Goal: Communication & Community: Ask a question

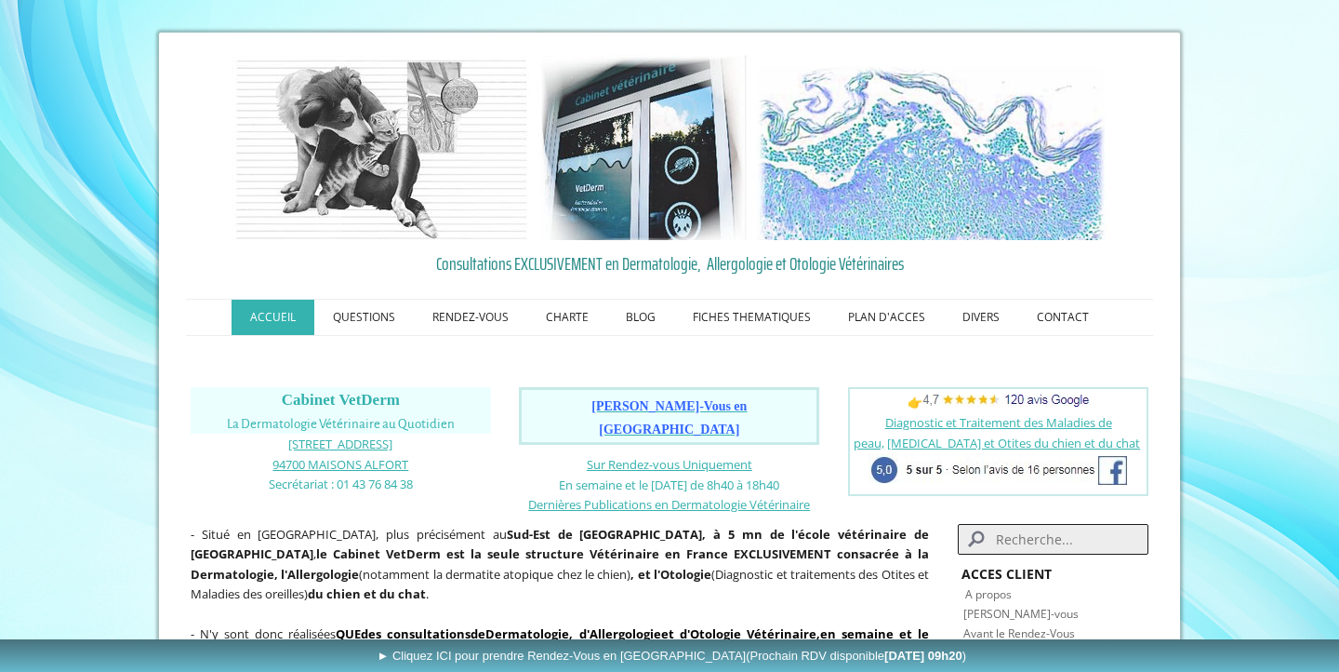
click at [1056, 299] on nav "ACCUEIL QUESTIONS RENDEZ-VOUS Les Rendez-Vous au Cabinet VetDerm Les Rendez-Vou…" at bounding box center [669, 317] width 967 height 37
click at [1058, 316] on link "CONTACT" at bounding box center [1062, 316] width 89 height 35
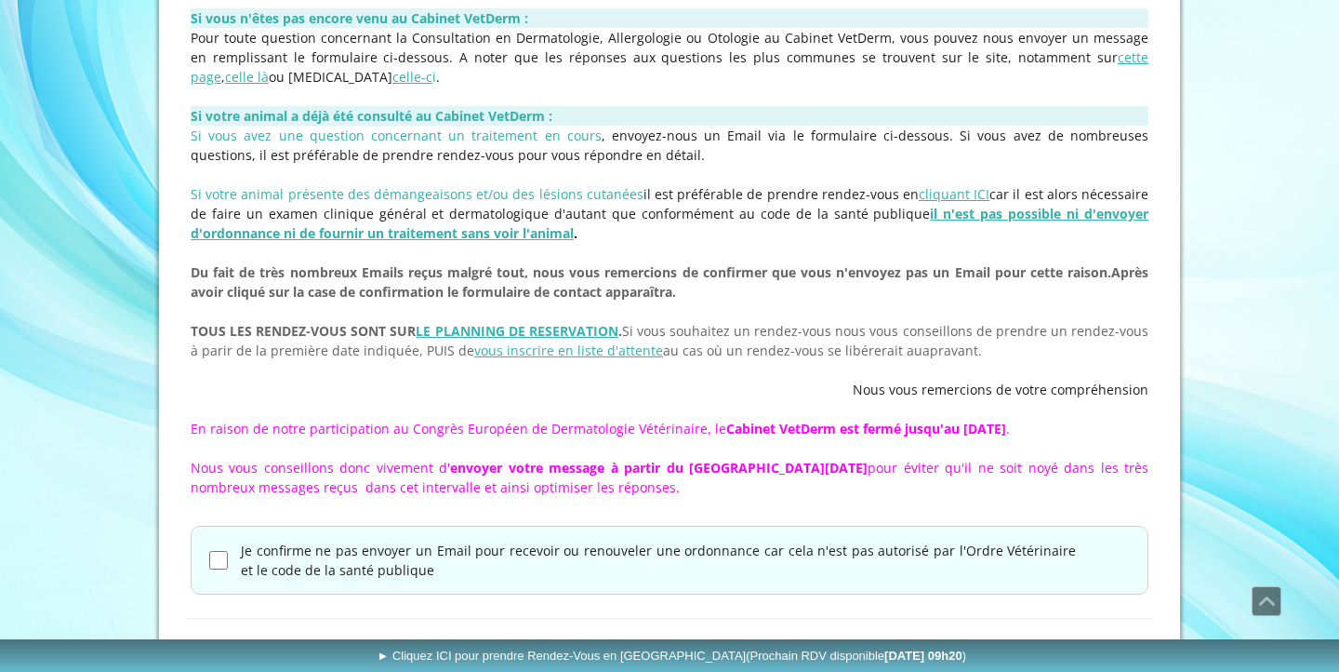
scroll to position [607, 0]
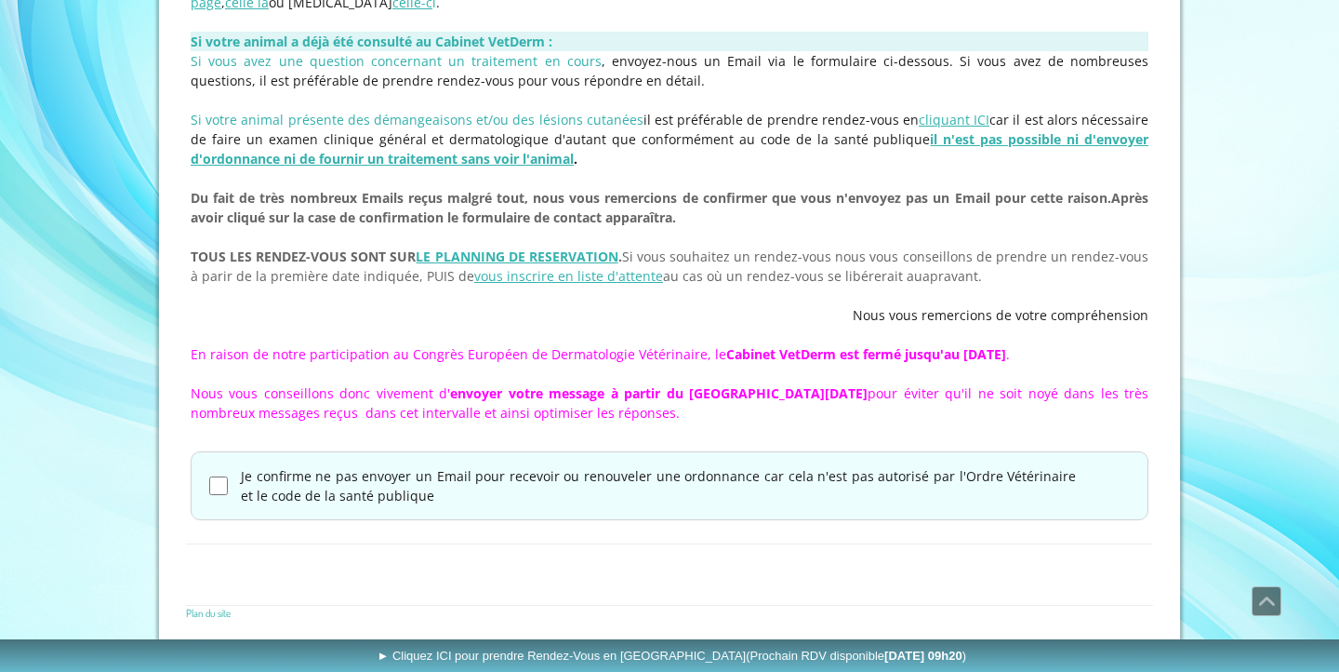
click at [265, 482] on label "Je confirme ne pas envoyer un Email pour recevoir ou renouveler une ordonnance …" at bounding box center [658, 485] width 835 height 39
click at [228, 482] on input "Je confirme ne pas envoyer un Email pour recevoir ou renouveler une ordonnance …" at bounding box center [218, 485] width 19 height 19
checkbox input "true"
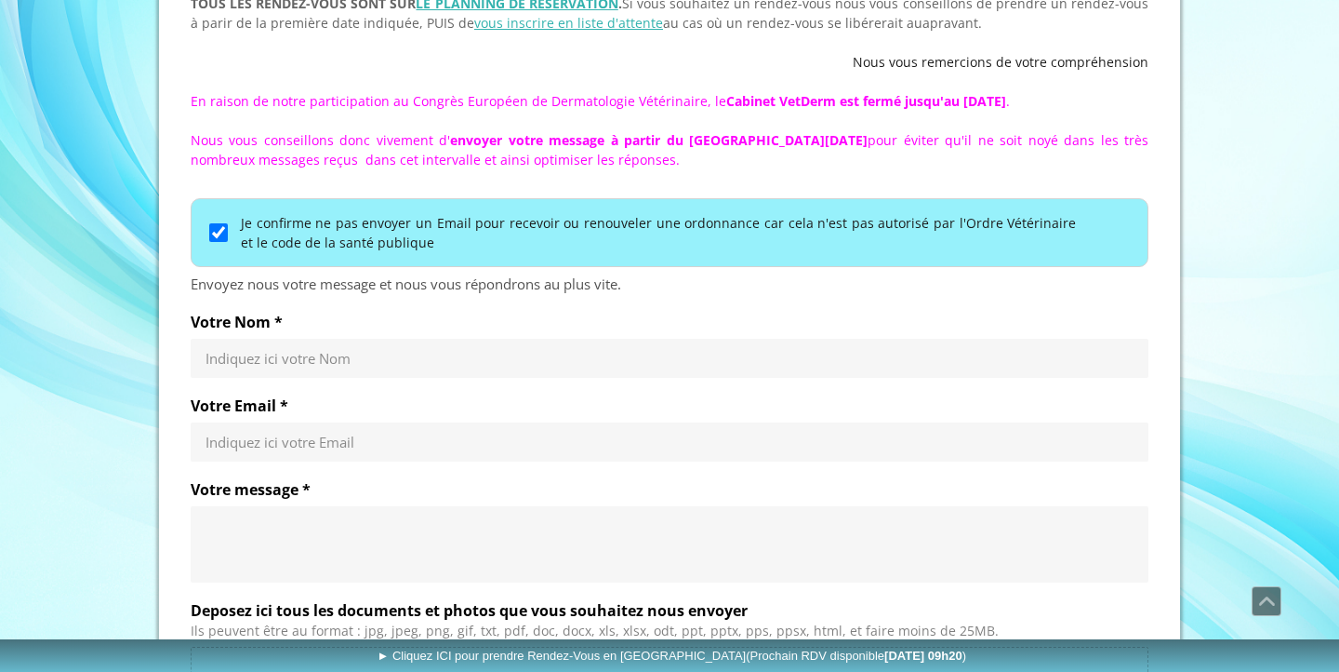
scroll to position [914, 0]
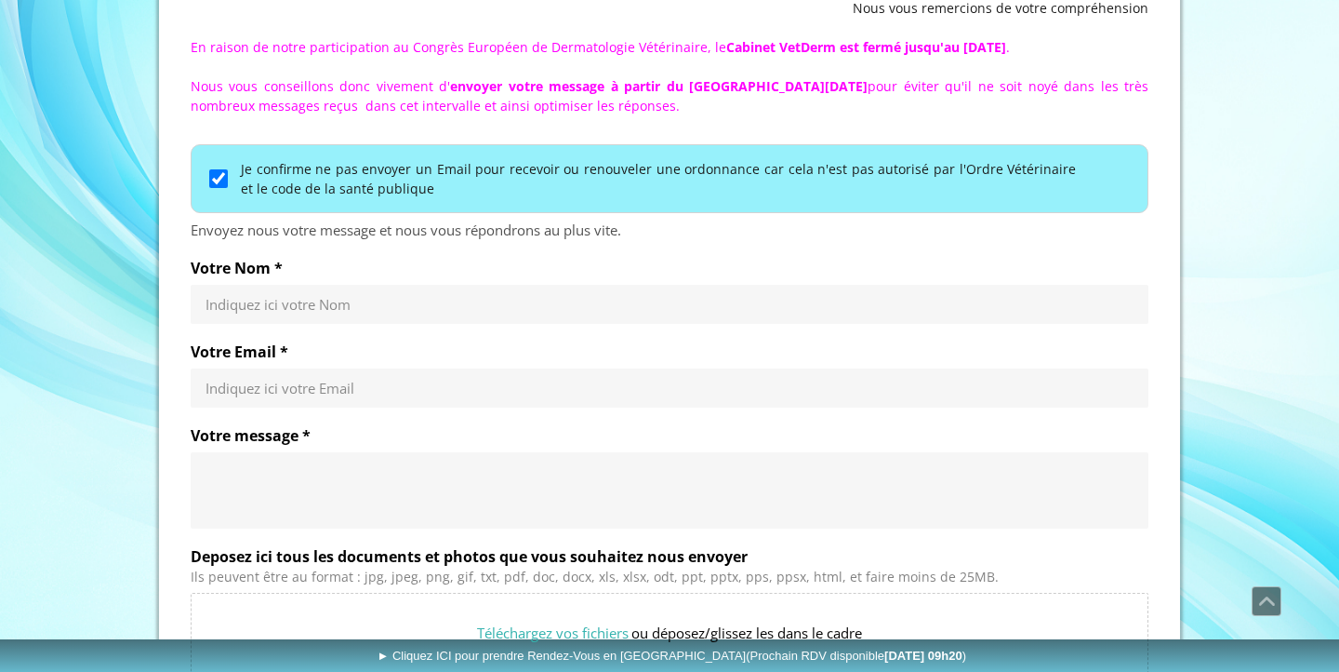
click at [308, 305] on input "Votre Nom *" at bounding box center [670, 304] width 928 height 19
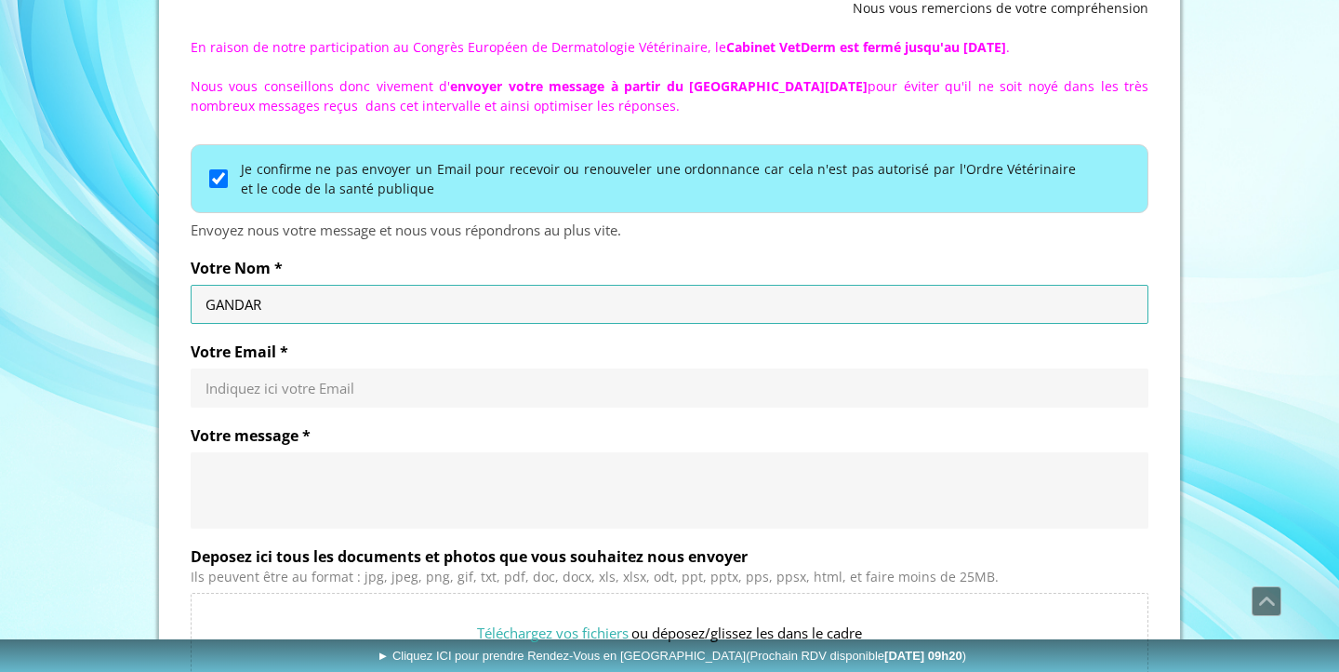
type input "GANDAR"
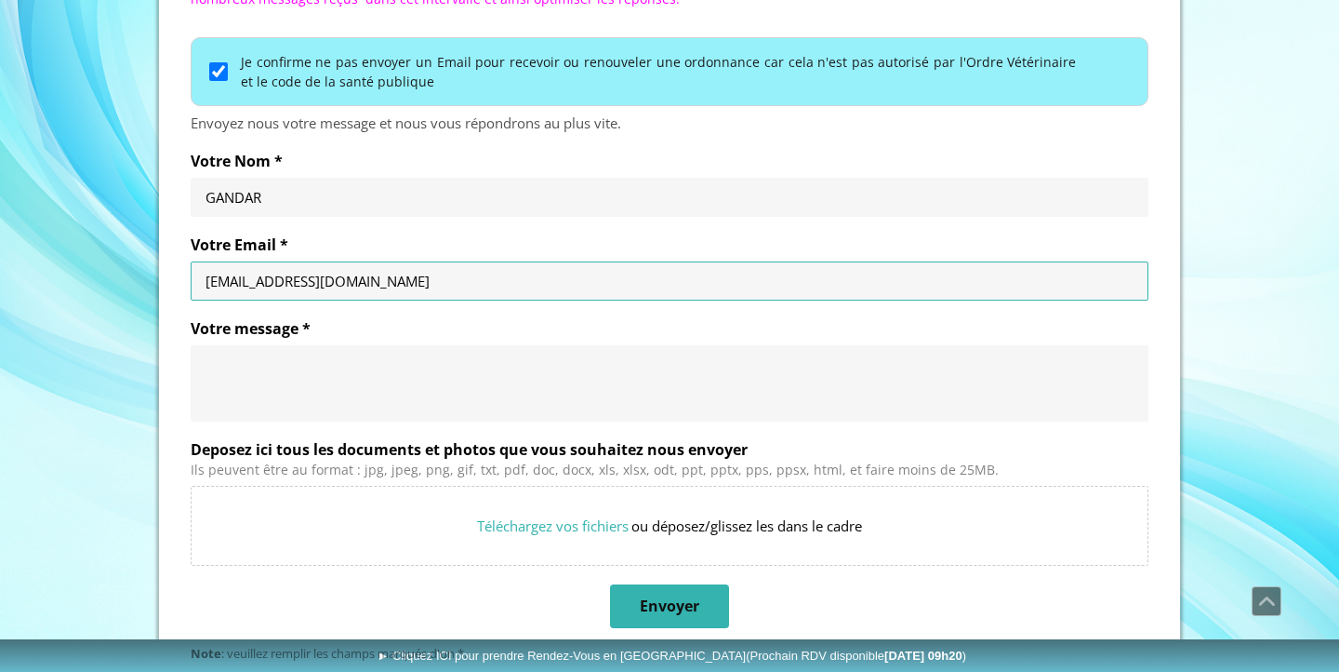
scroll to position [1035, 0]
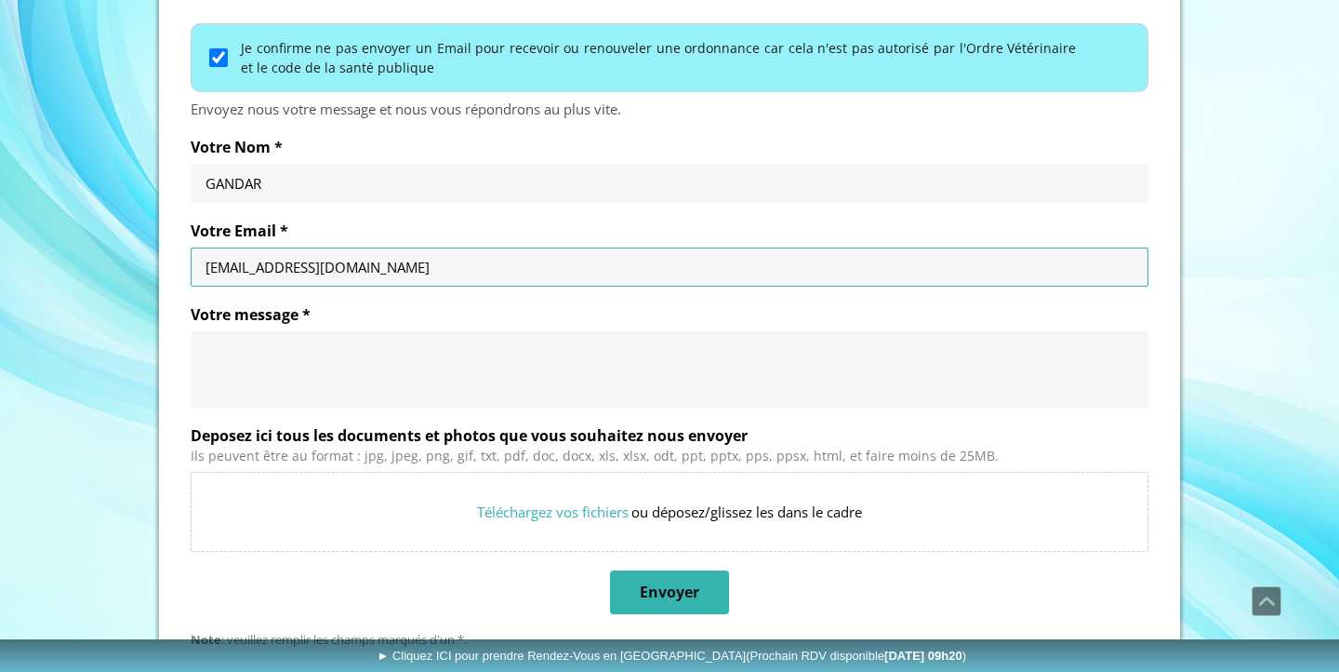
type input "[EMAIL_ADDRESS][DOMAIN_NAME]"
click at [299, 376] on textarea "Votre message *" at bounding box center [670, 369] width 928 height 56
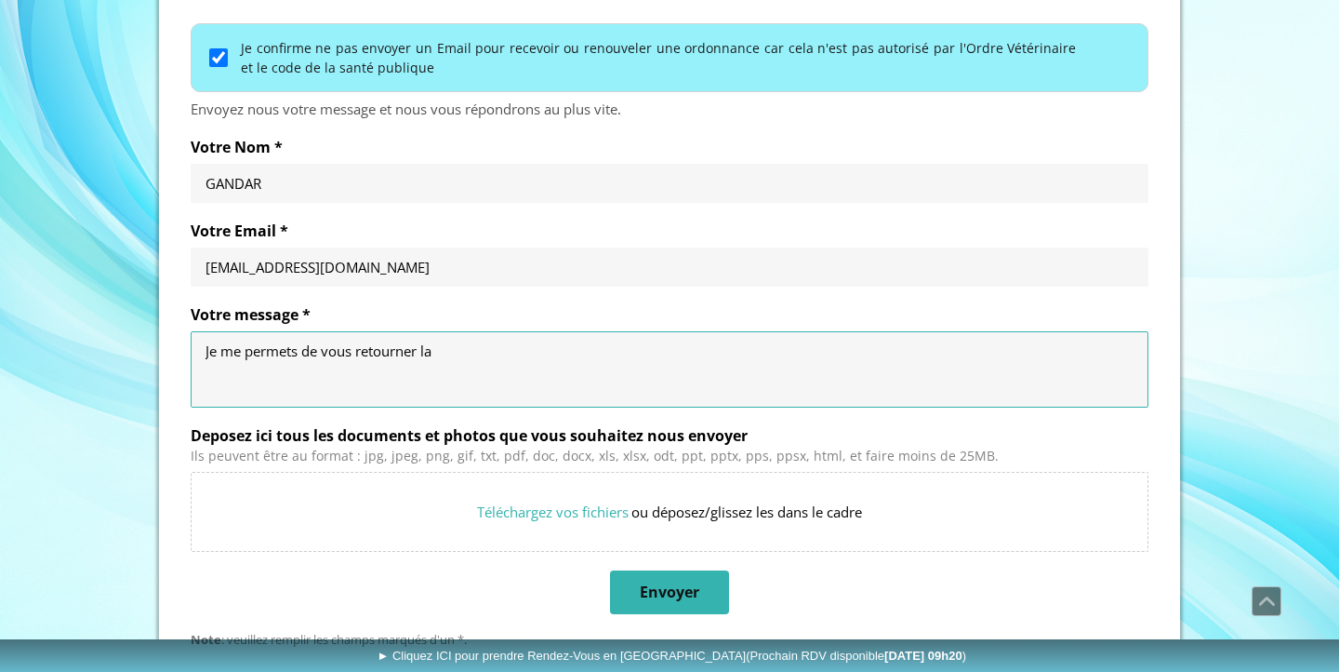
paste textarea "Bonjour [PERSON_NAME], J’espère que tu vas bien !! Je te transmets in extenso l…"
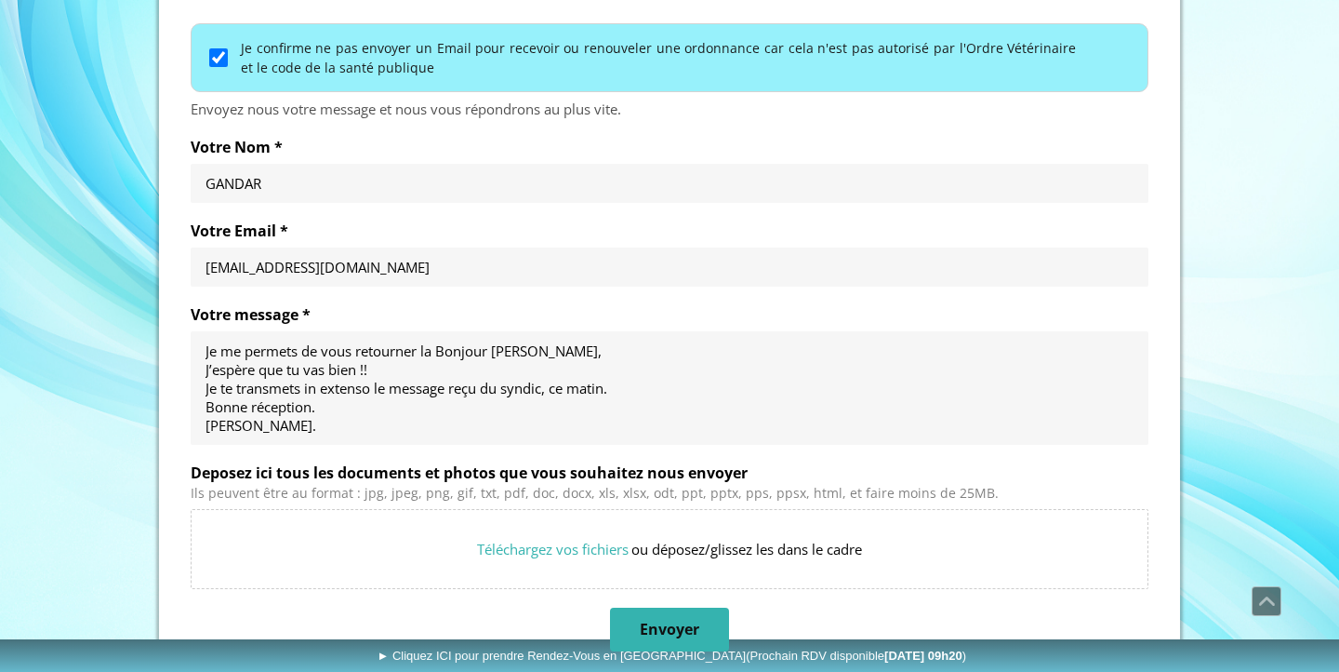
drag, startPoint x: 335, startPoint y: 443, endPoint x: 395, endPoint y: 364, distance: 99.5
click at [395, 364] on div "Je me permets de vous retourner la Bonjour [PERSON_NAME], J’espère que tu vas b…" at bounding box center [670, 387] width 958 height 113
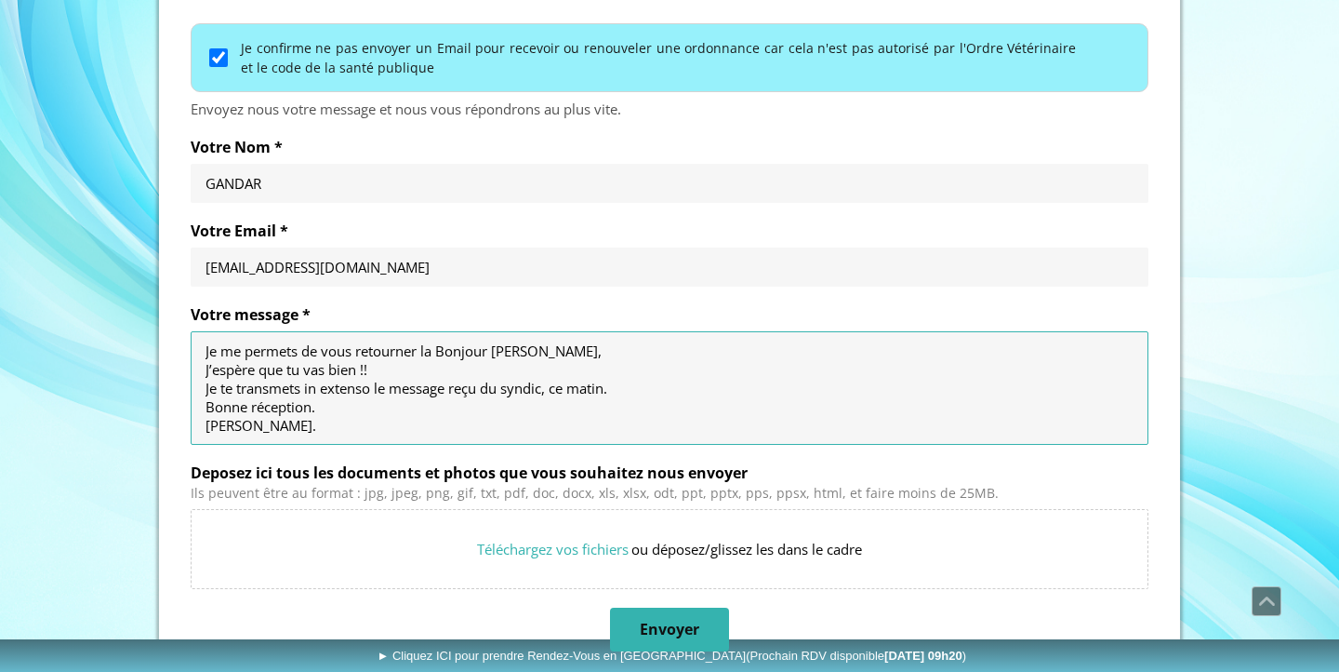
drag, startPoint x: 438, startPoint y: 350, endPoint x: 440, endPoint y: 435, distance: 85.6
click at [440, 435] on div "Je me permets de vous retourner la Bonjour [PERSON_NAME], J’espère que tu vas b…" at bounding box center [670, 387] width 958 height 113
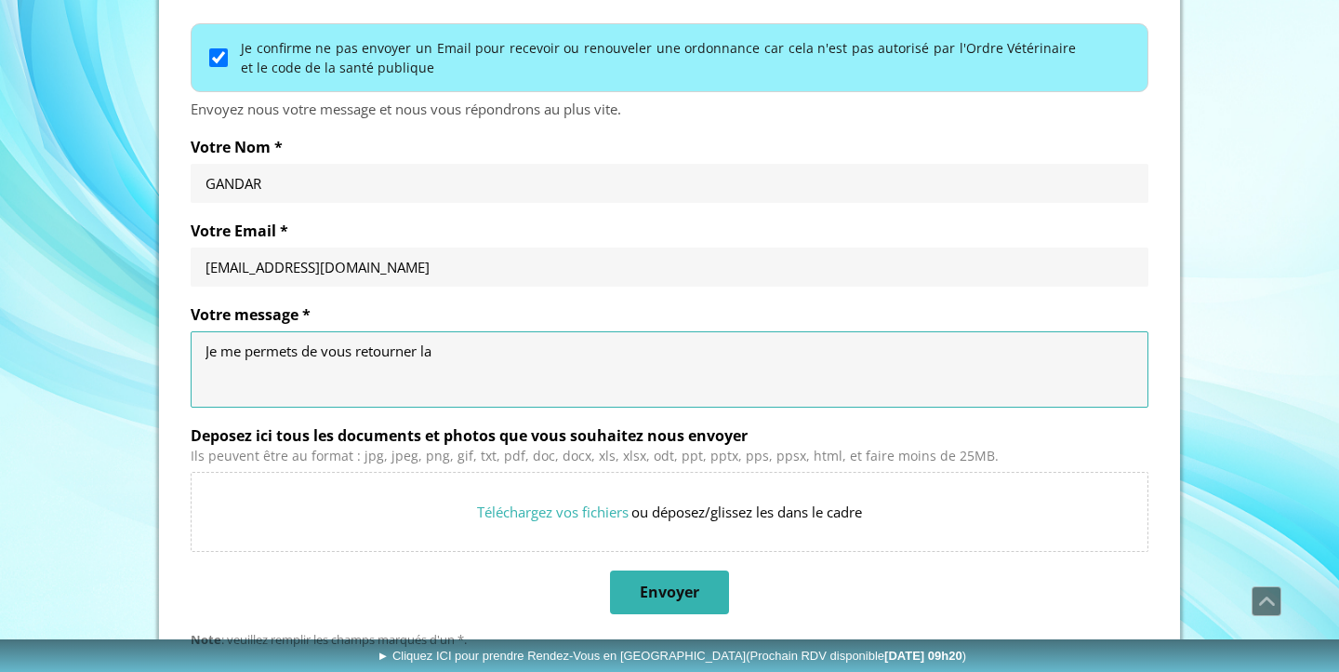
paste textarea "Fiche d’Inscription pour votre Animal à remplir avant la consultation"
click at [444, 347] on textarea "Je me permets de vous retourner la Fiche d’Inscription pour votre Animal à remp…" at bounding box center [670, 369] width 928 height 56
click at [909, 357] on textarea "Je me permets de vous retourner la fiche d’Inscription pour votre Animal à remp…" at bounding box center [670, 369] width 928 height 56
click at [780, 353] on textarea "Je me permets de vous retourner la fiche d’Inscription pour votre Animal à remp…" at bounding box center [670, 369] width 928 height 56
click at [1021, 353] on textarea "Je me permets de vous retourner la fiche d’Inscription pour votre Animal à remp…" at bounding box center [670, 369] width 928 height 56
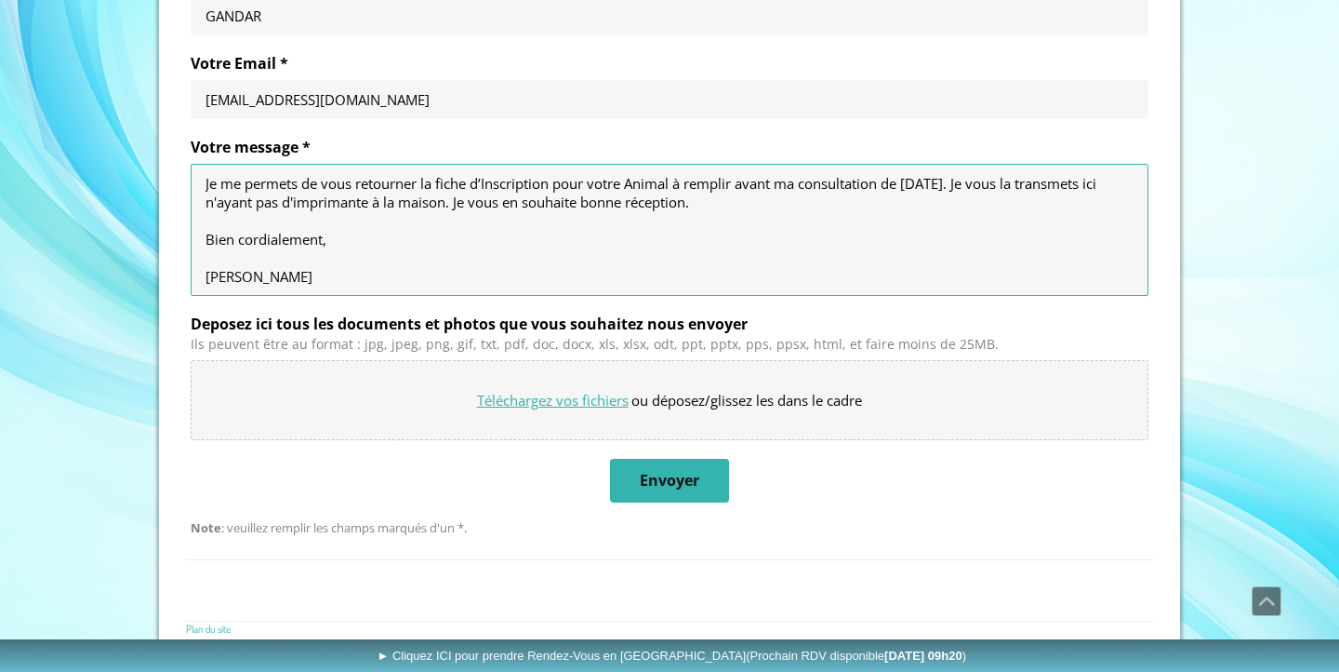
scroll to position [1211, 0]
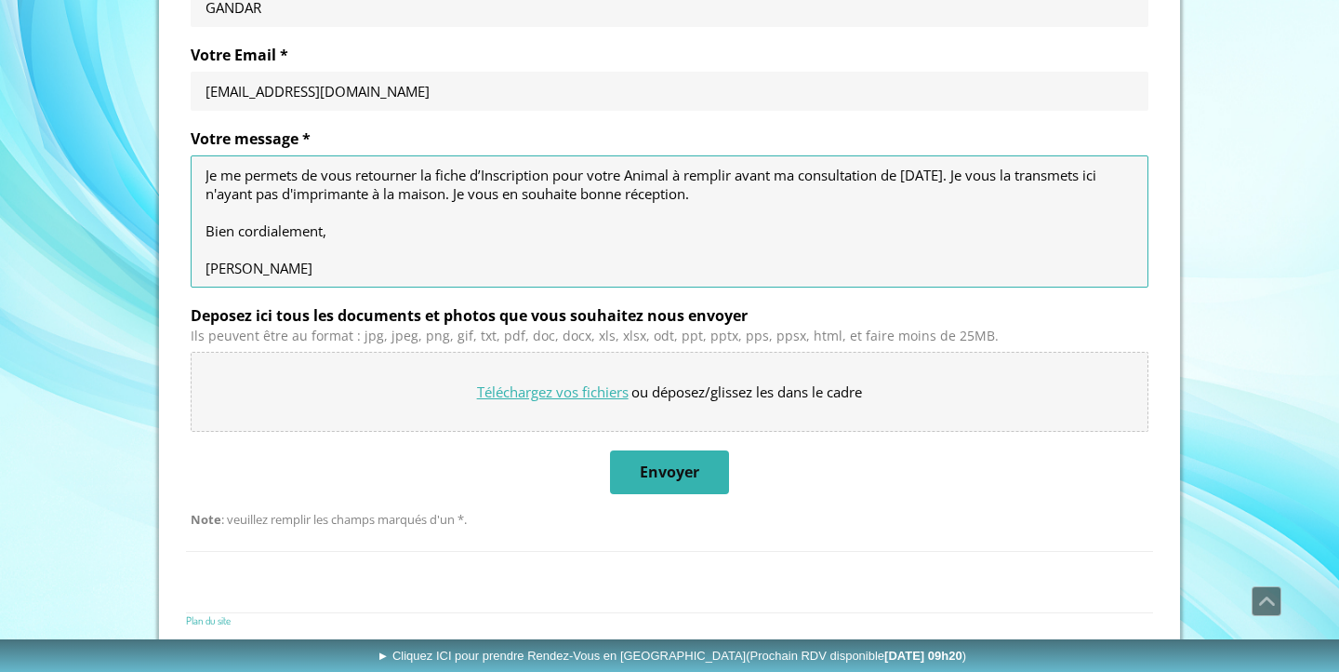
type textarea "Je me permets de vous retourner la fiche d’Inscription pour votre Animal à remp…"
click at [563, 398] on input "Deposez ici tous les documents et photos que vous souhaitez nous envoyer" at bounding box center [670, 392] width 956 height 78
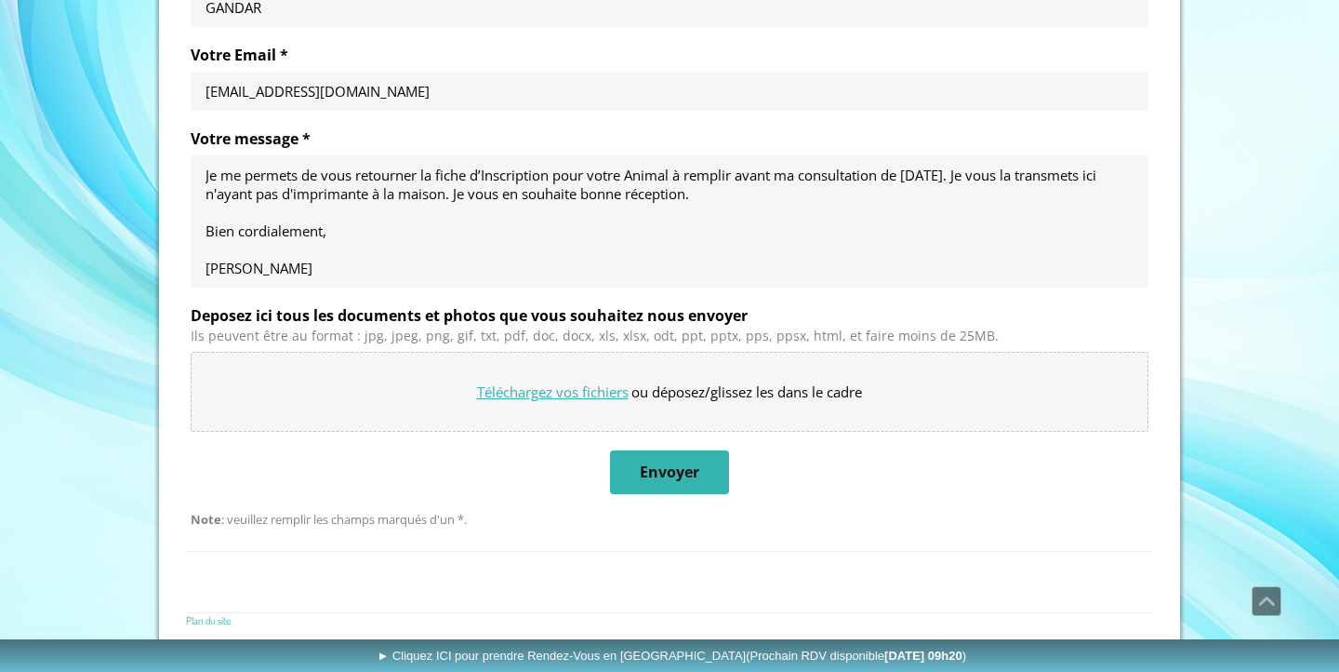
type input "C:\fakepath\Fiche-à-remplir.doc"
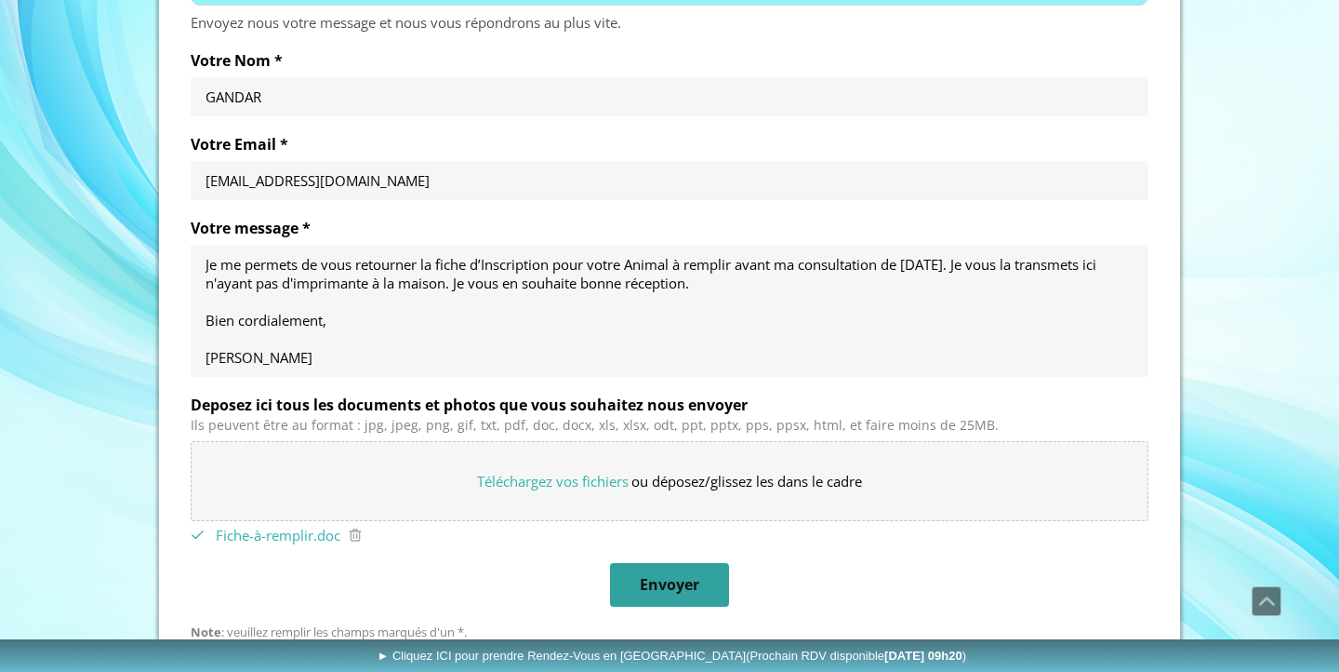
scroll to position [1109, 0]
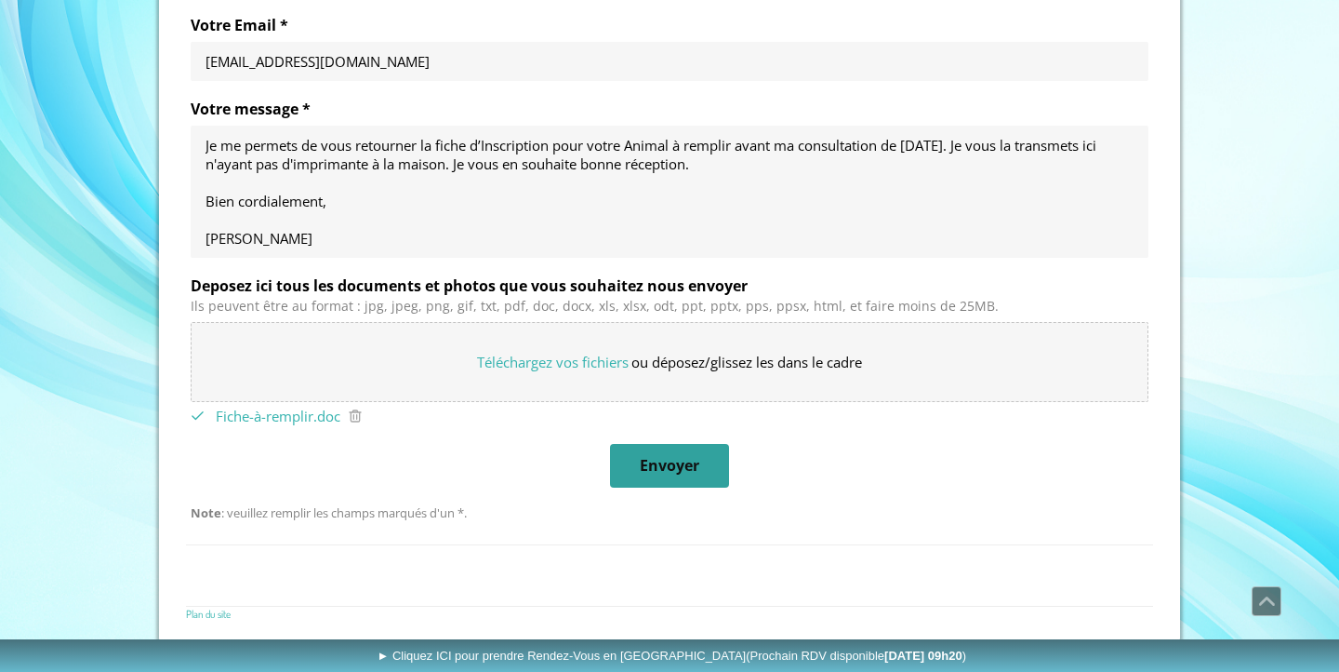
click at [678, 463] on span "Envoyer" at bounding box center [670, 466] width 60 height 20
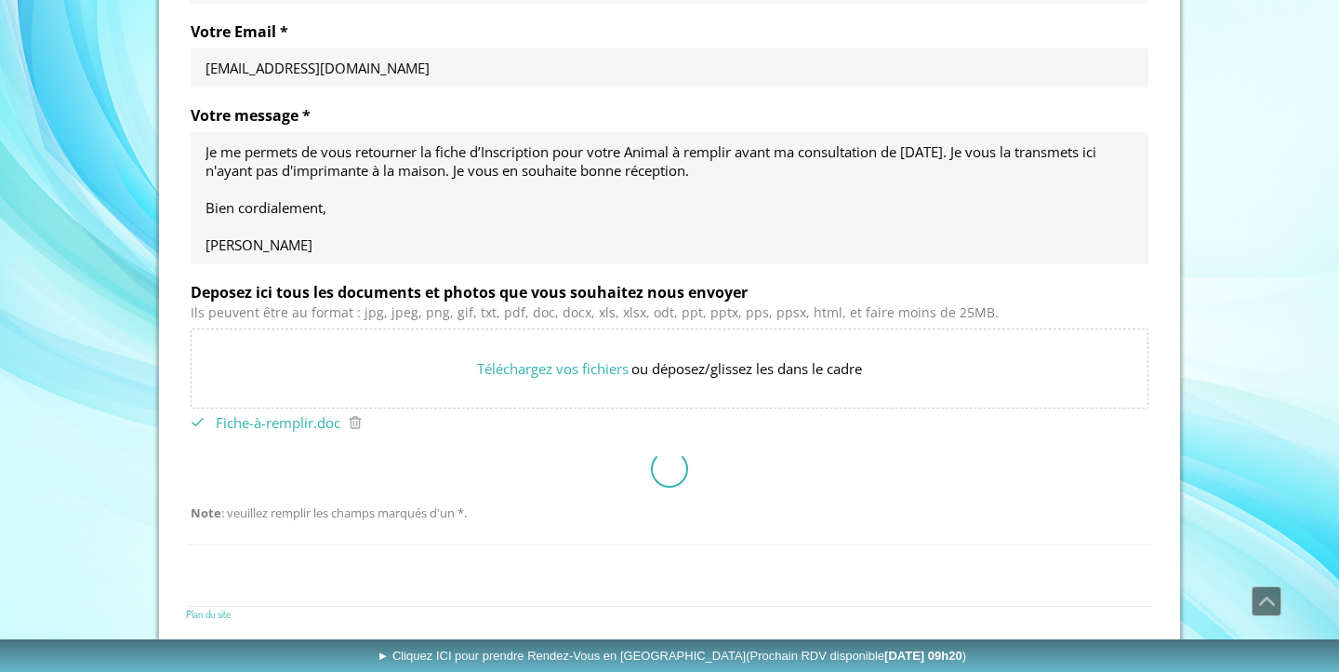
scroll to position [841, 0]
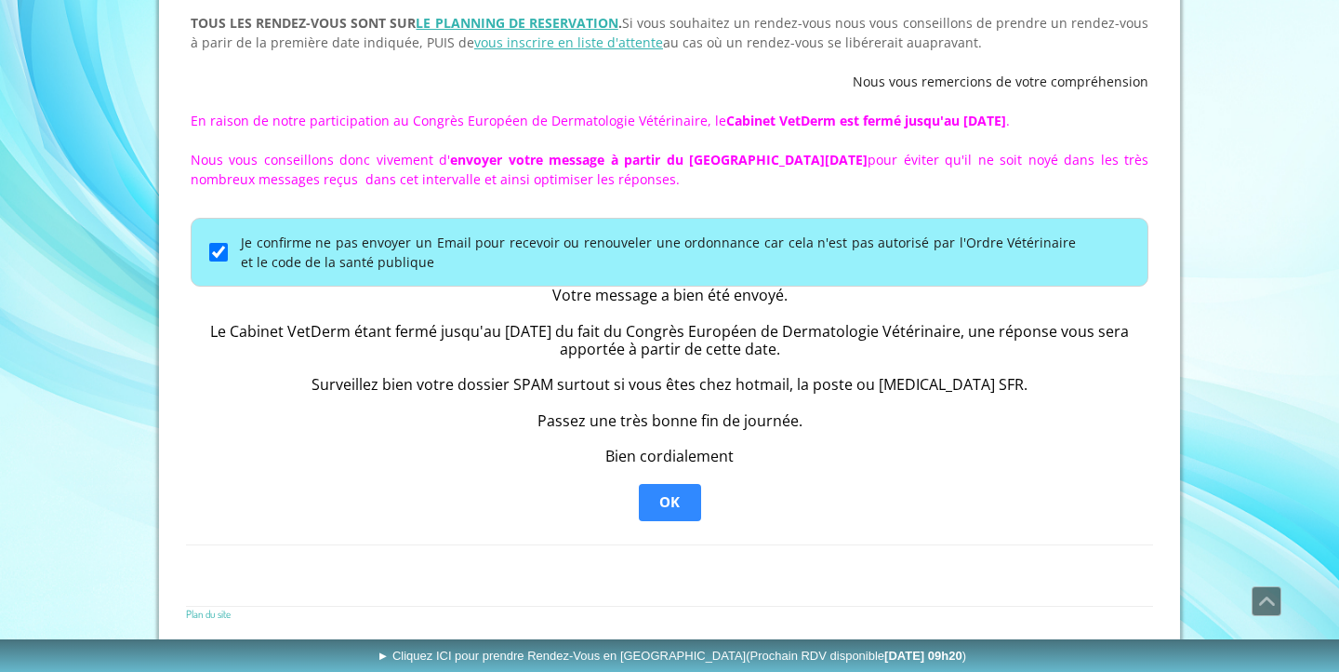
click at [669, 494] on span "OK" at bounding box center [669, 502] width 20 height 19
